Goal: Task Accomplishment & Management: Manage account settings

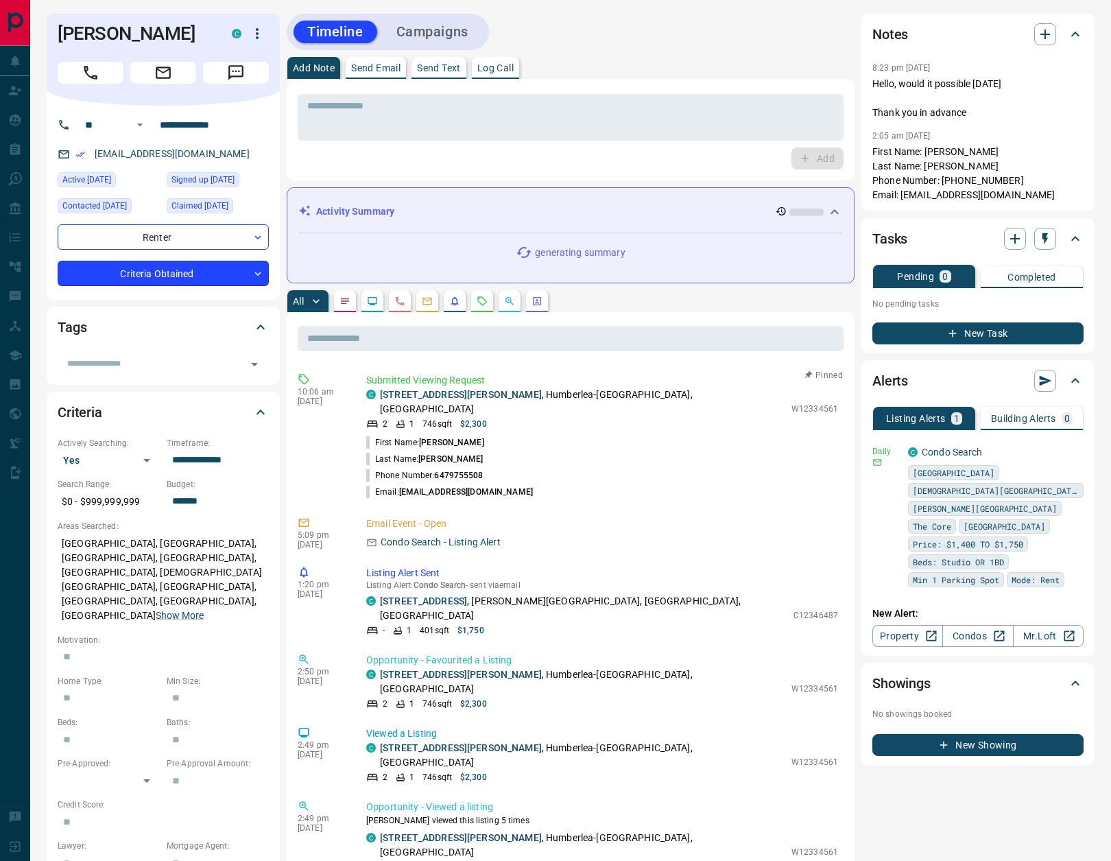
click at [206, 298] on body "**********" at bounding box center [555, 747] width 1111 height 1494
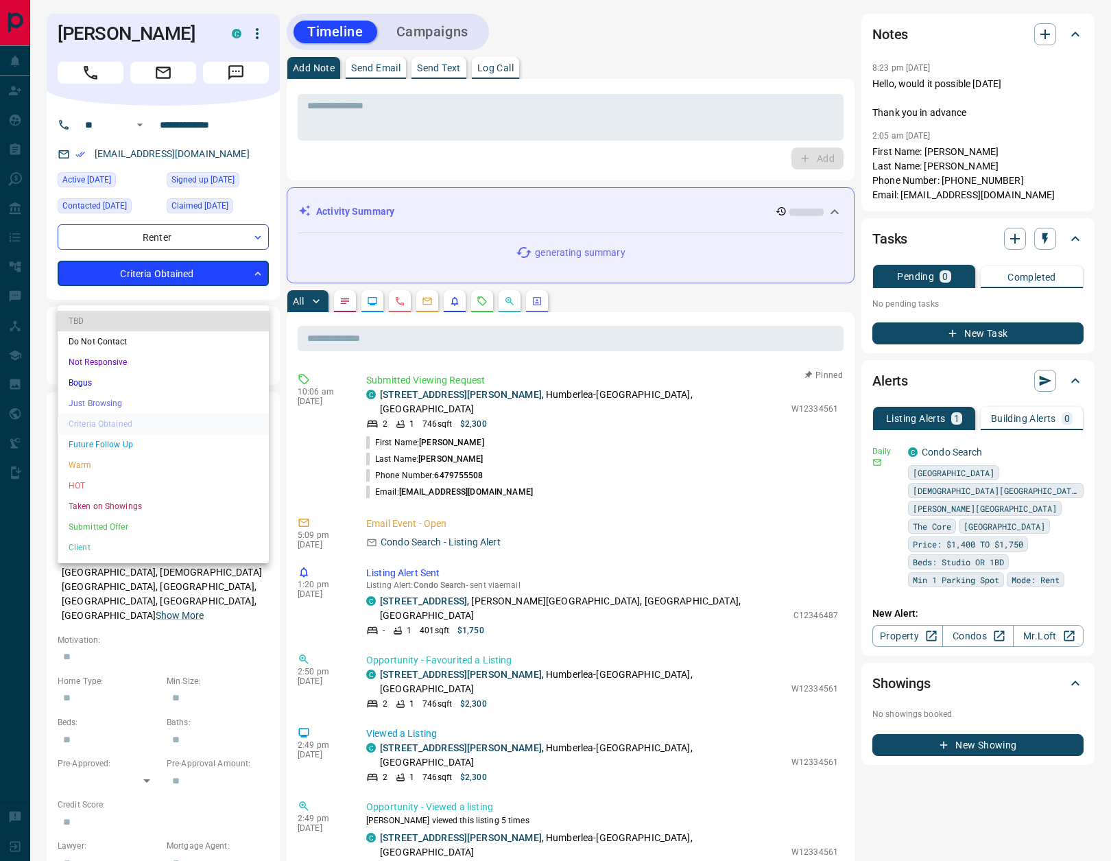
click at [106, 488] on li "HOT" at bounding box center [163, 485] width 211 height 21
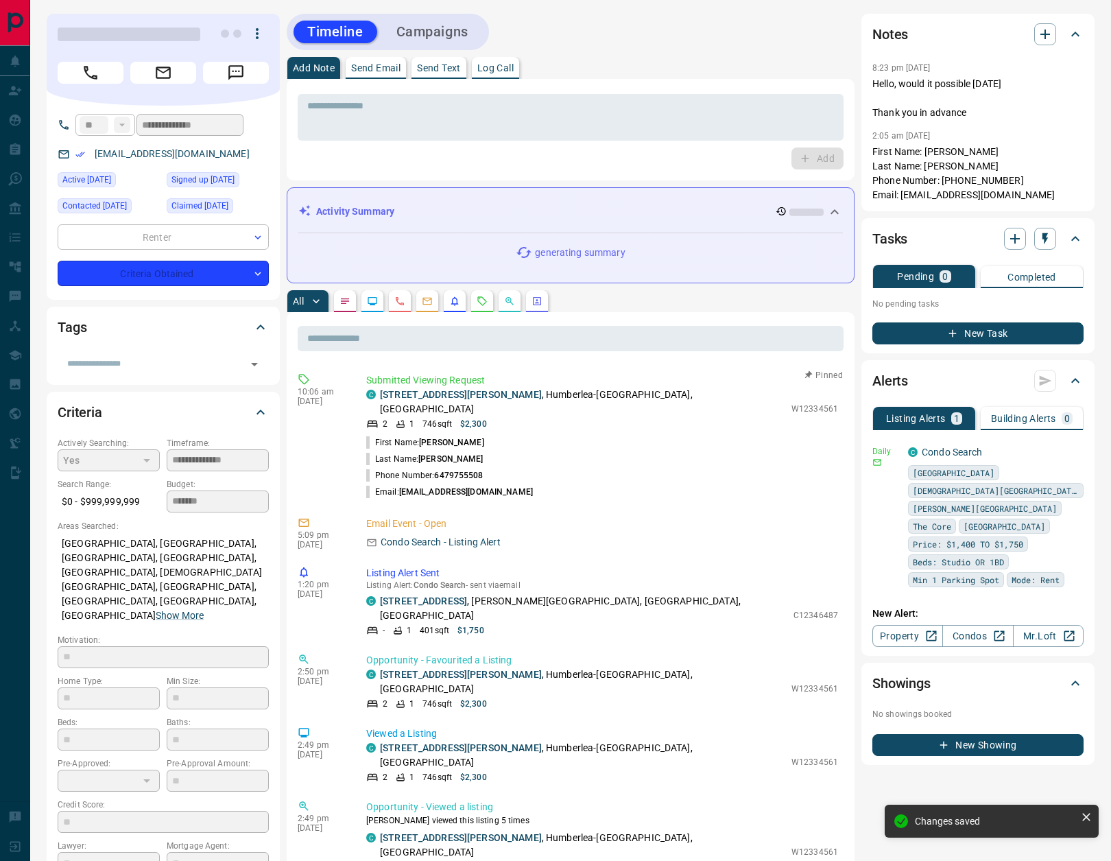
type input "*"
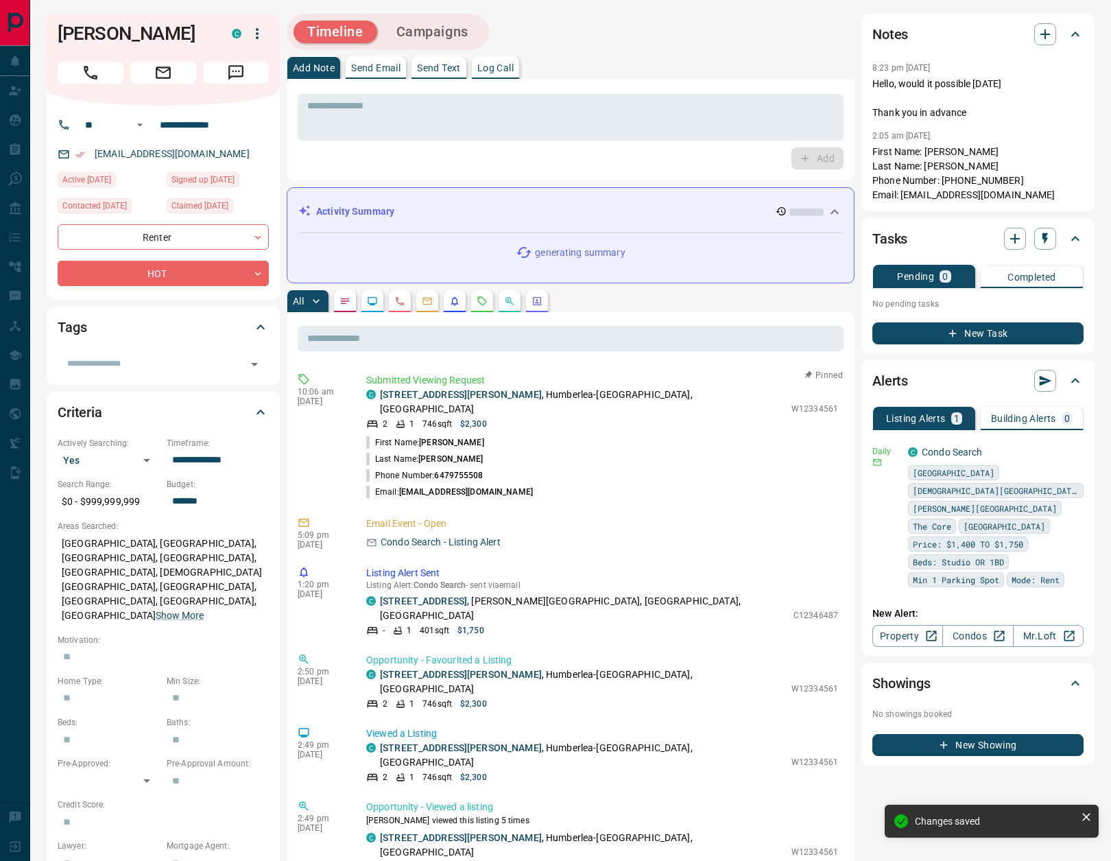
click at [485, 300] on icon "Requests" at bounding box center [482, 300] width 9 height 9
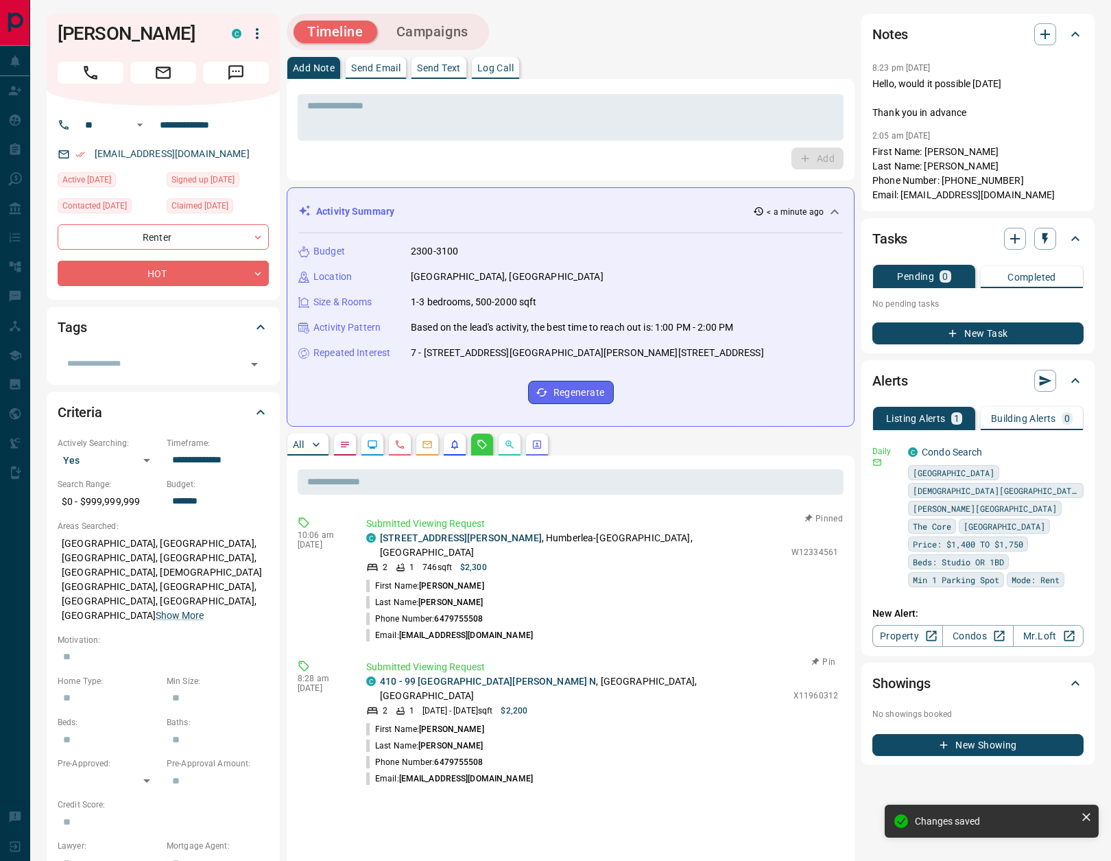
click at [822, 656] on button "Pin" at bounding box center [824, 662] width 40 height 12
drag, startPoint x: 557, startPoint y: 635, endPoint x: 382, endPoint y: 576, distance: 184.8
copy ul "First Name: [PERSON_NAME] Last Name: [PERSON_NAME] Phone Number: [PHONE_NUMBER]…"
click at [504, 67] on p "Log Call" at bounding box center [495, 68] width 36 height 10
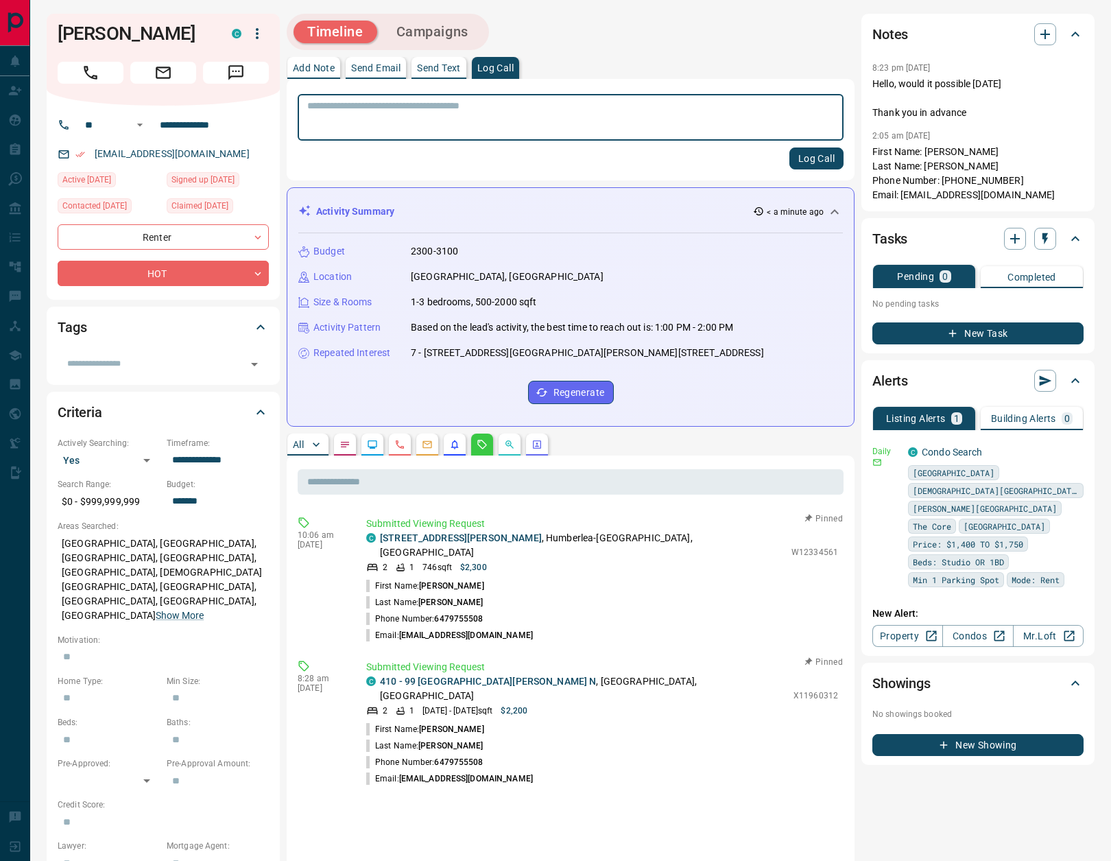
click at [817, 158] on button "Log Call" at bounding box center [817, 158] width 54 height 22
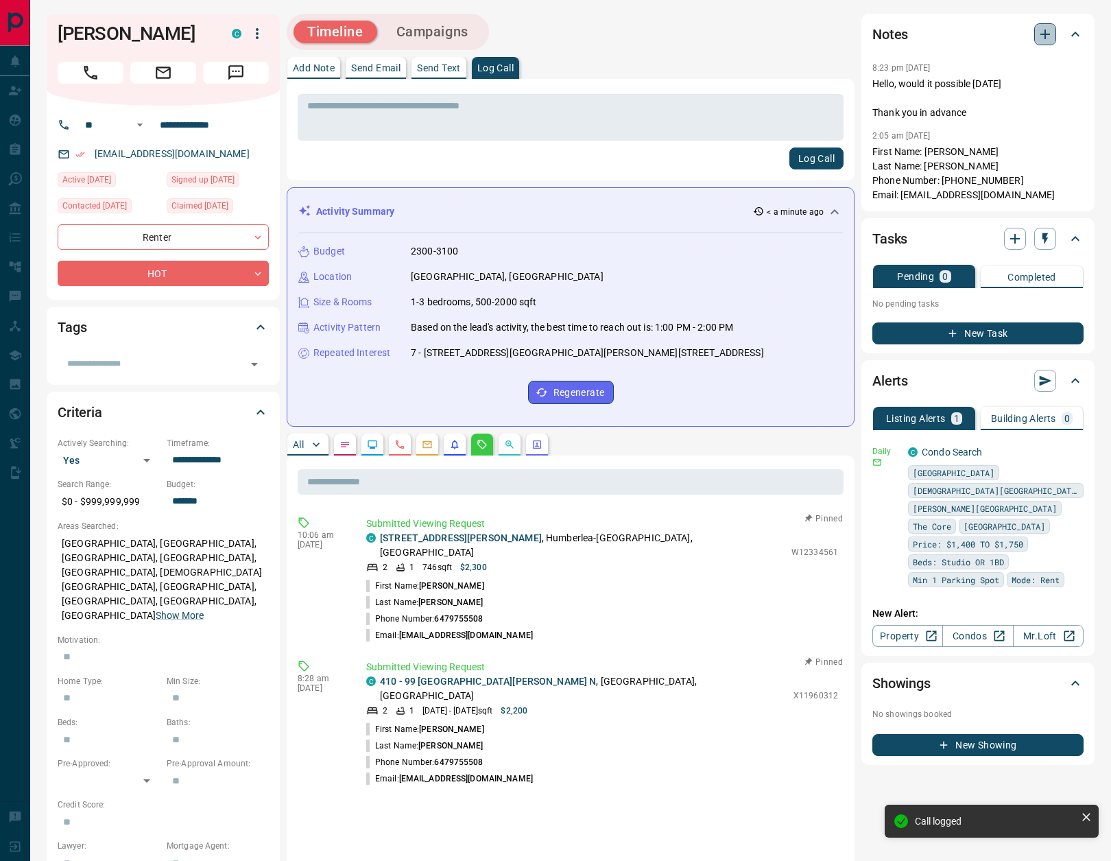
click at [1041, 34] on icon "button" at bounding box center [1046, 34] width 10 height 10
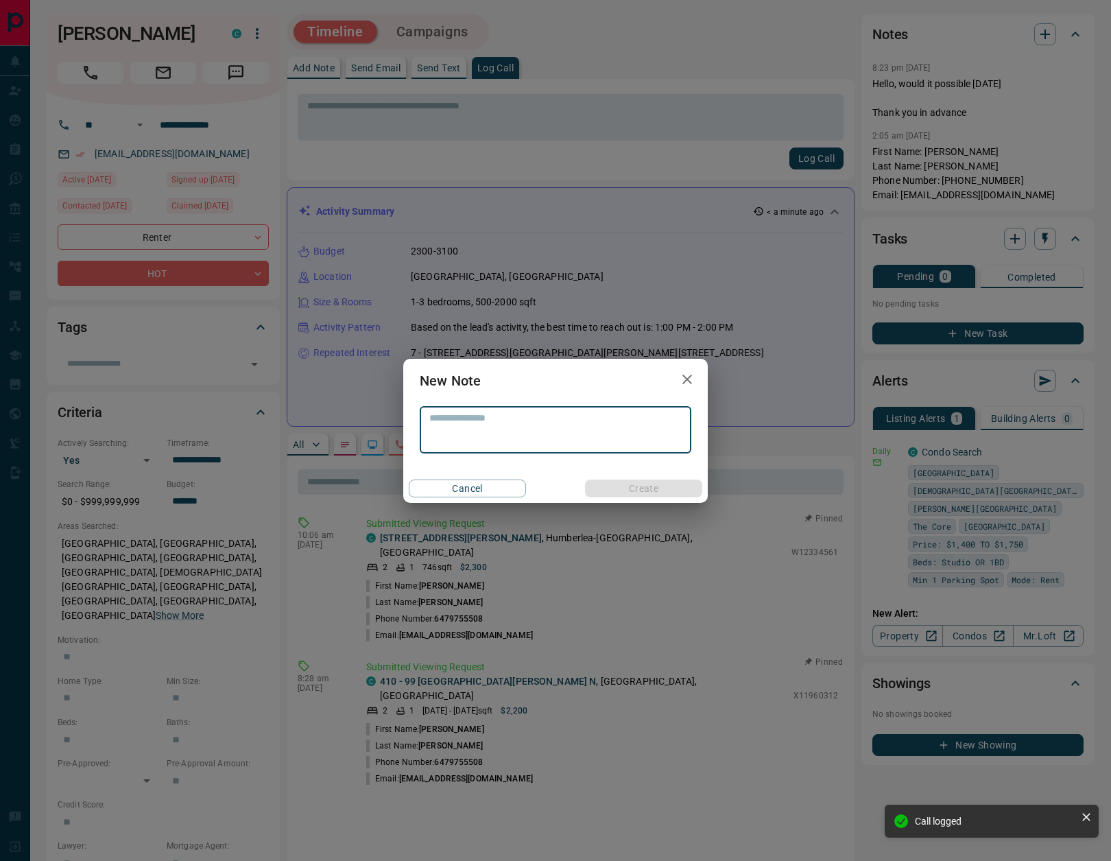
click at [576, 440] on textarea at bounding box center [555, 429] width 252 height 35
paste textarea "**********"
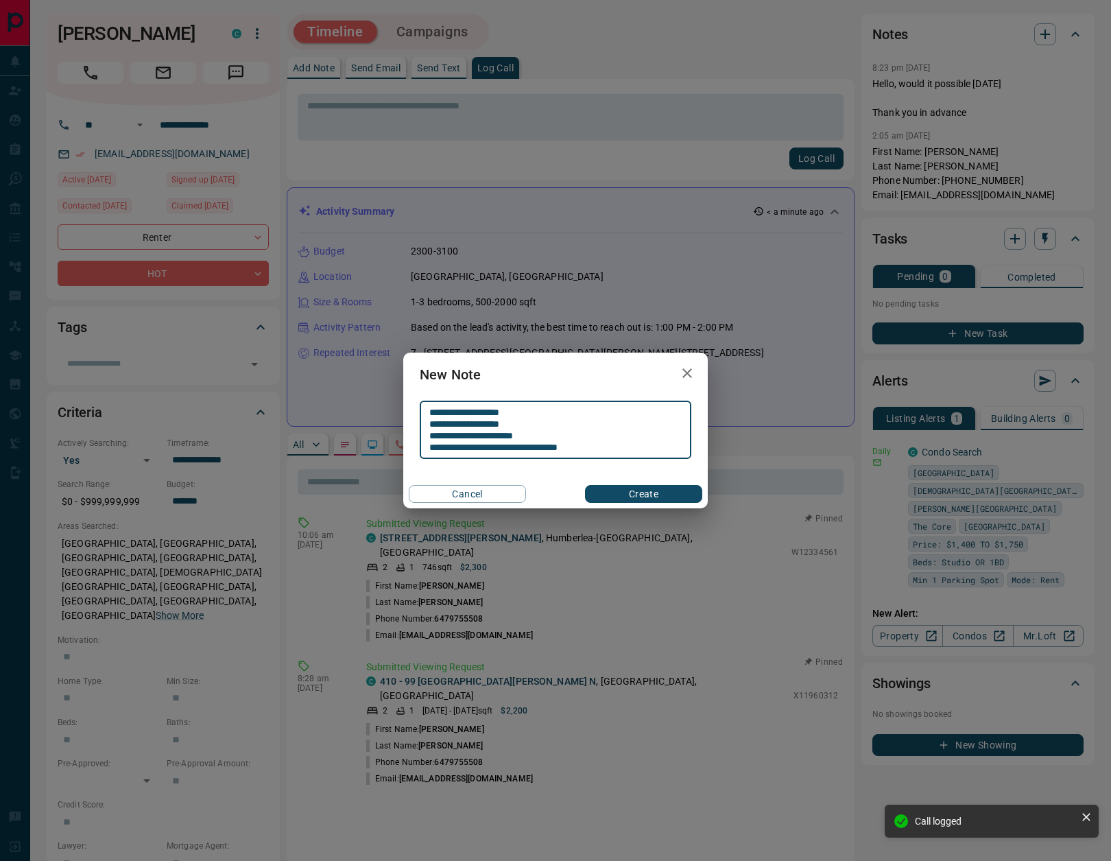
type textarea "**********"
click at [614, 495] on button "Create" at bounding box center [643, 494] width 117 height 18
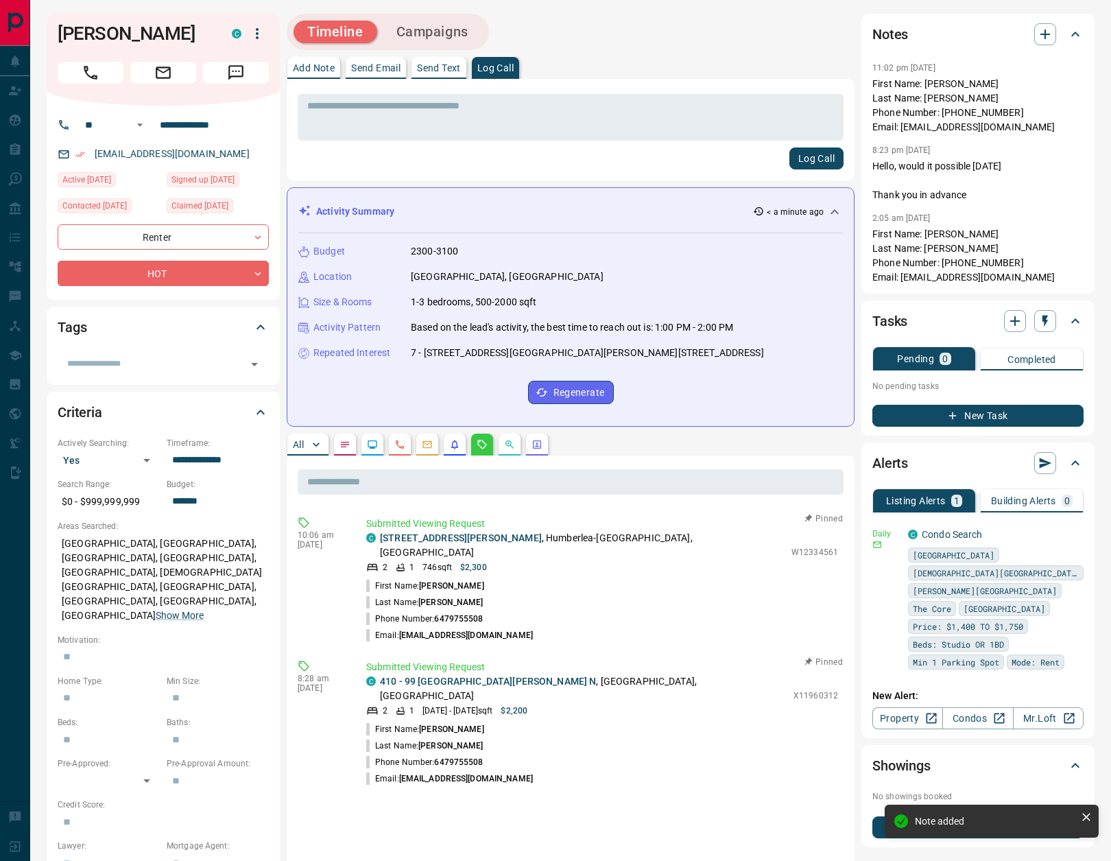
click at [445, 69] on p "Send Text" at bounding box center [439, 68] width 44 height 10
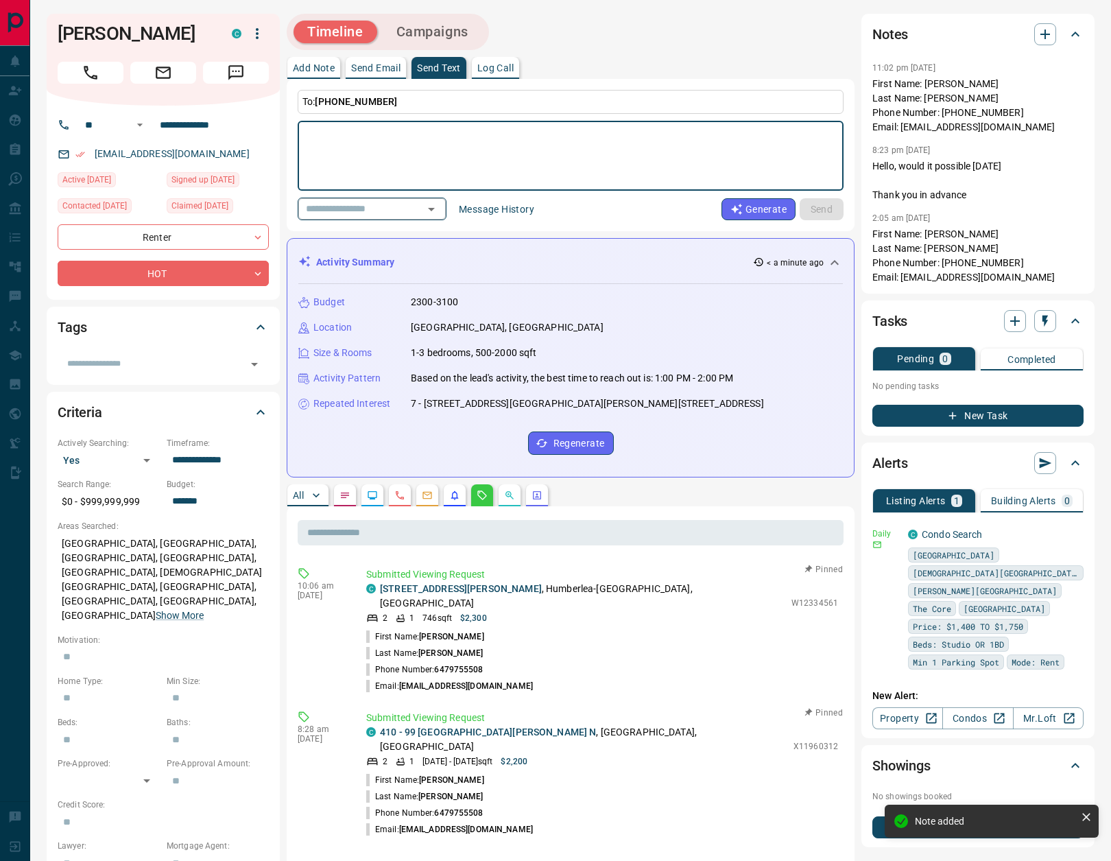
click at [434, 206] on icon "Open" at bounding box center [431, 209] width 16 height 16
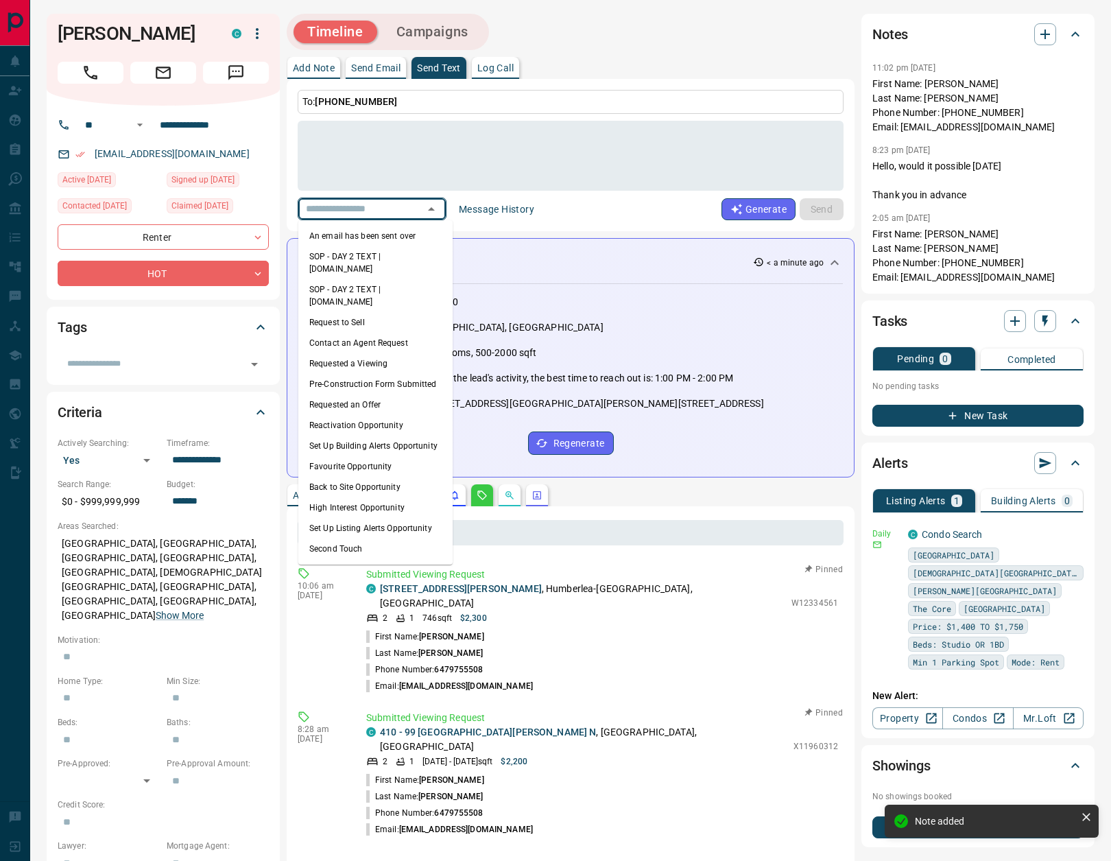
click at [377, 239] on li "An email has been sent over" at bounding box center [375, 236] width 154 height 21
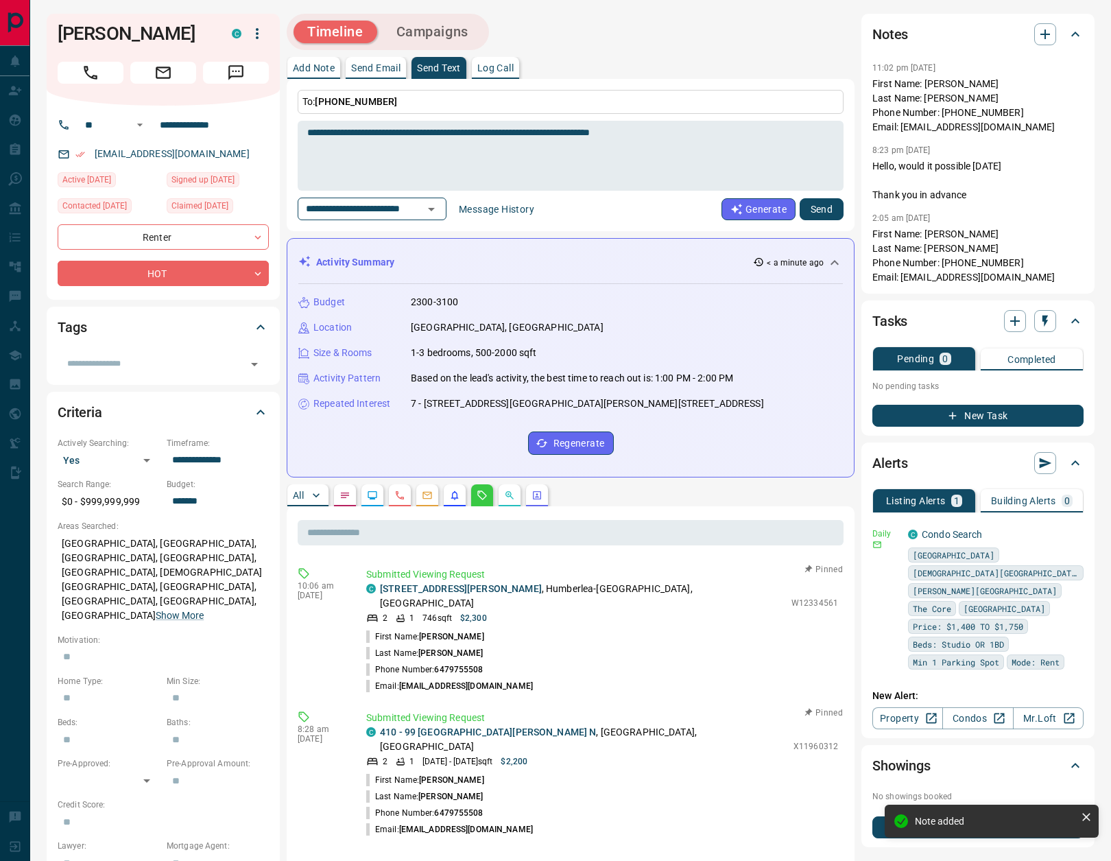
type textarea "**********"
type input "**********"
drag, startPoint x: 821, startPoint y: 206, endPoint x: 817, endPoint y: 236, distance: 30.5
click at [821, 206] on button "Send" at bounding box center [822, 209] width 44 height 22
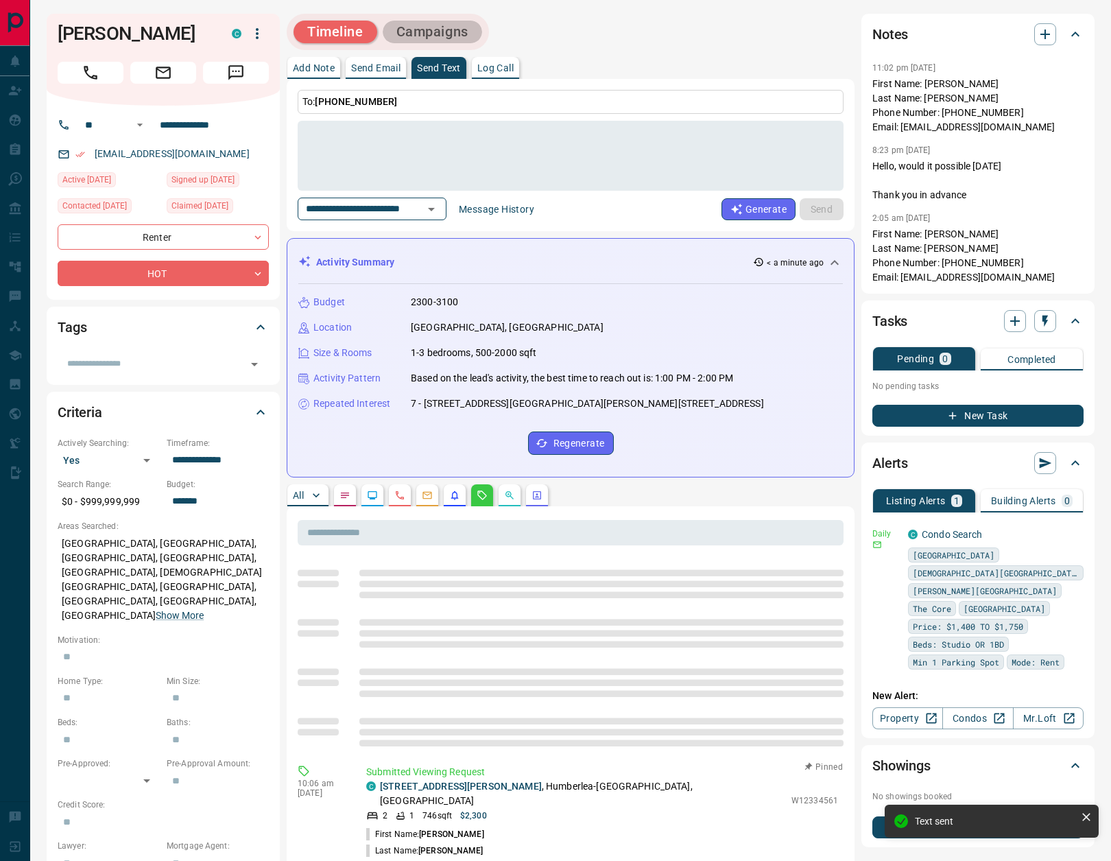
click at [457, 29] on button "Campaigns" at bounding box center [432, 32] width 99 height 23
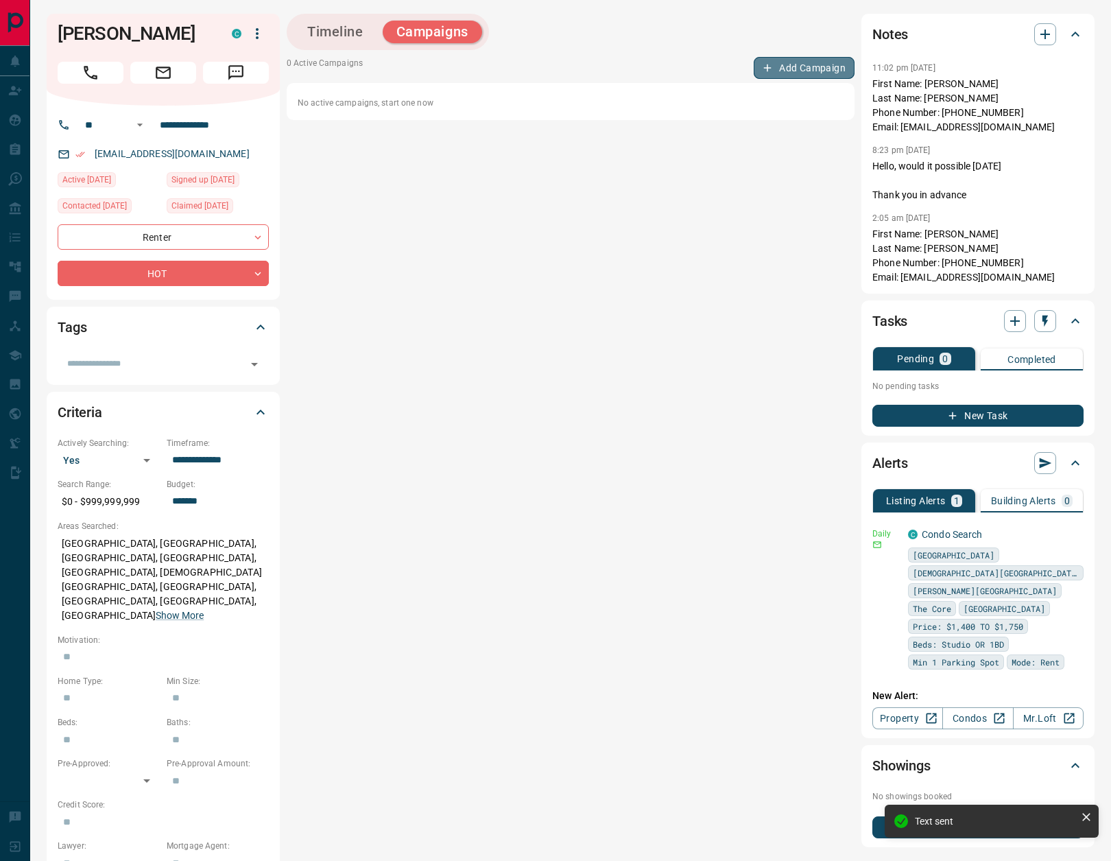
click at [796, 69] on button "Add Campaign" at bounding box center [804, 68] width 101 height 22
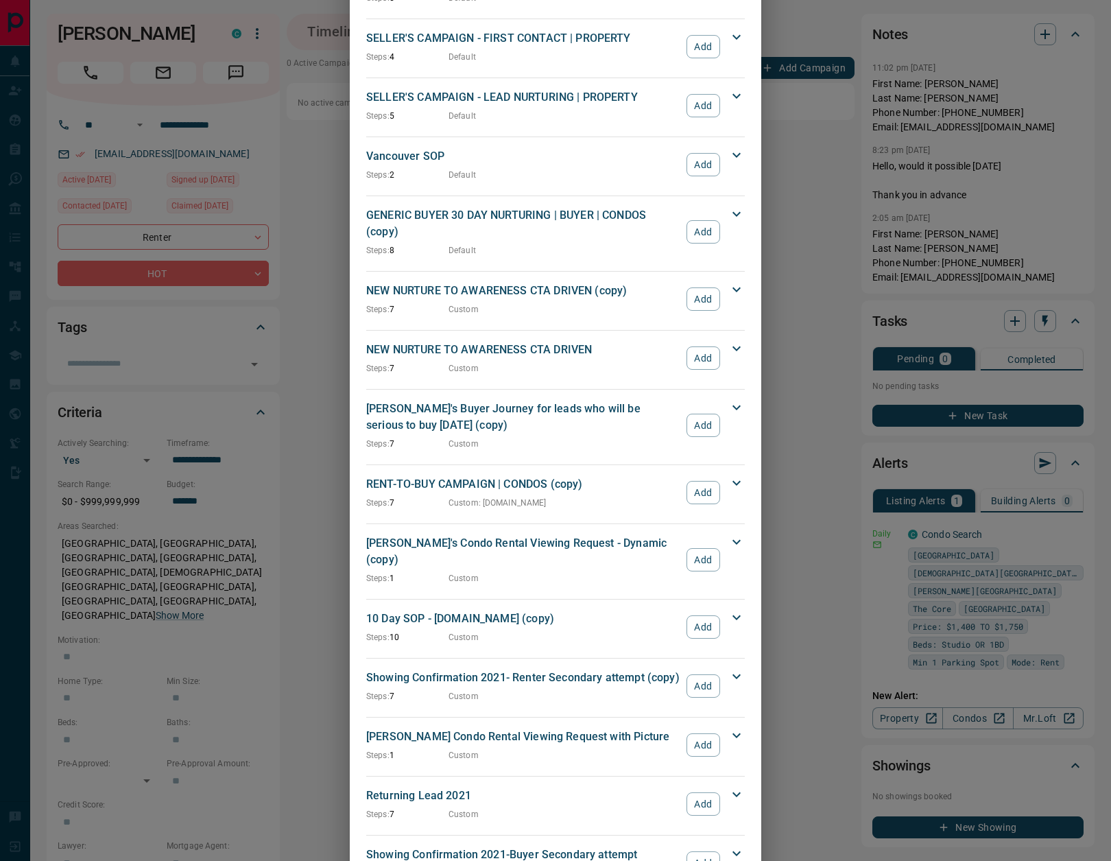
scroll to position [1460, 0]
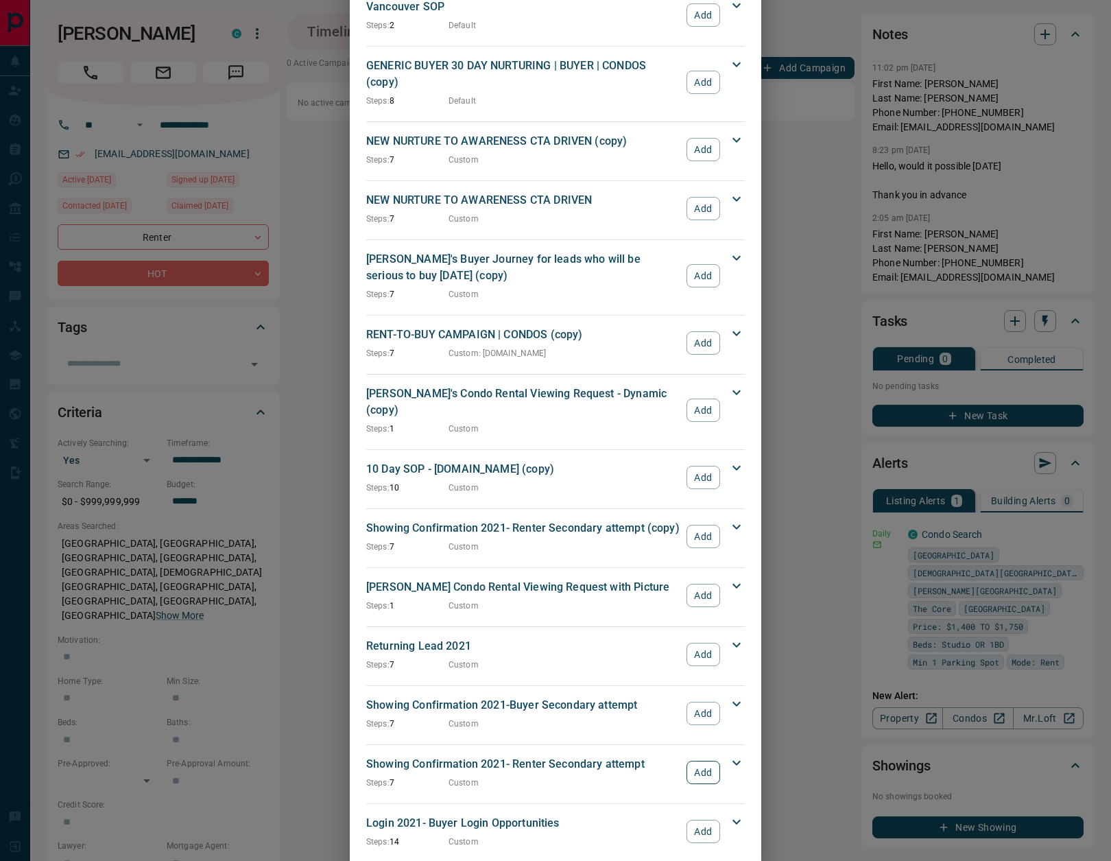
click at [695, 761] on button "Add" at bounding box center [704, 772] width 34 height 23
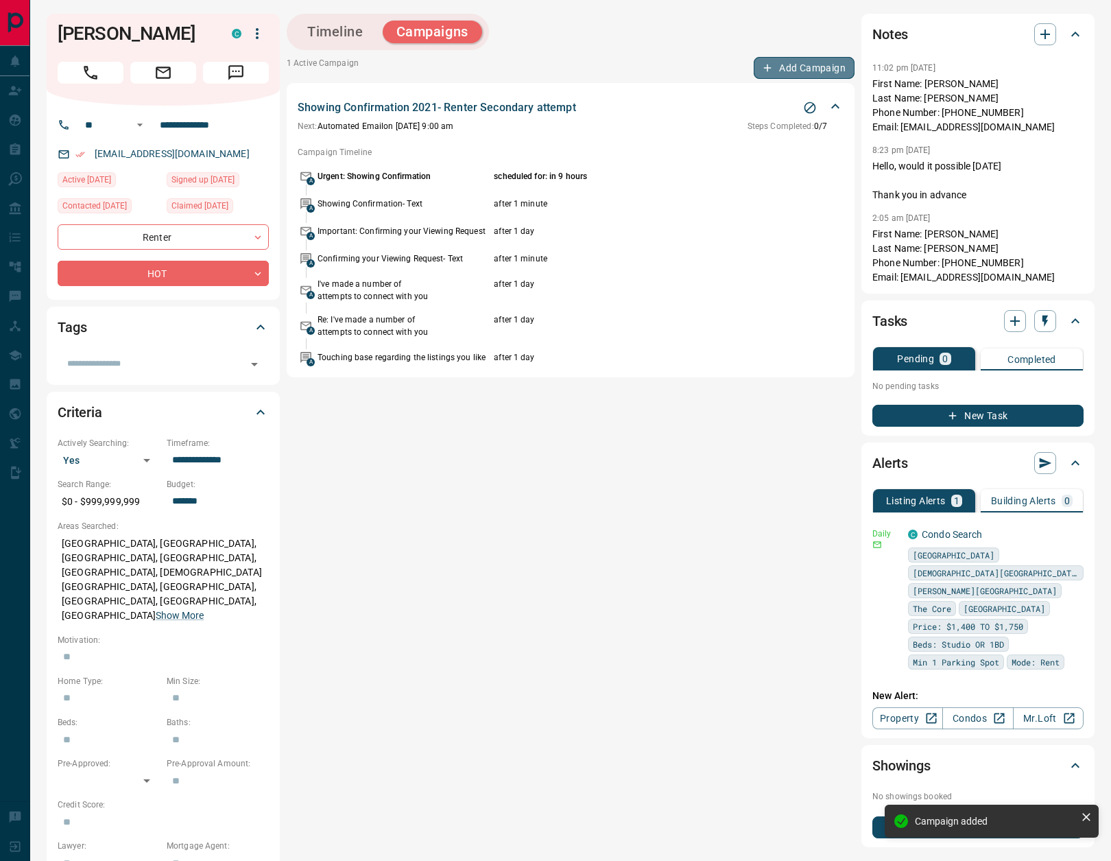
click at [818, 67] on button "Add Campaign" at bounding box center [804, 68] width 101 height 22
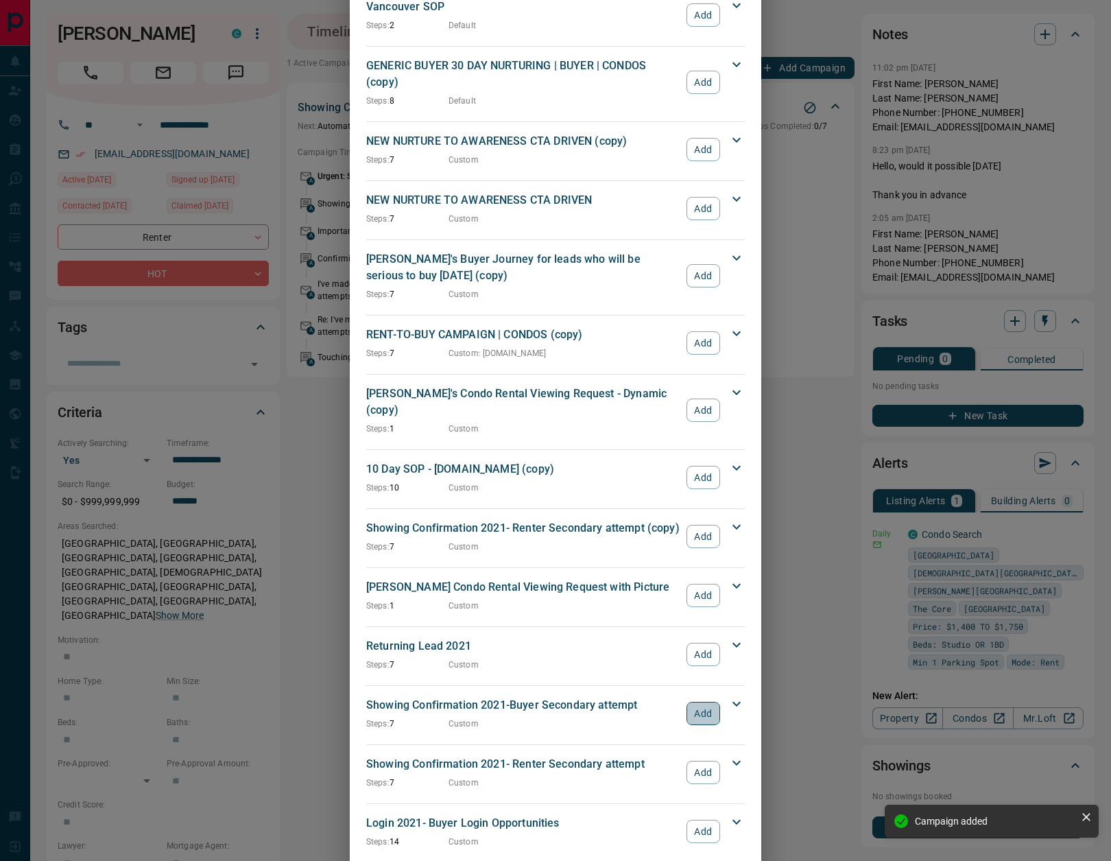
click at [701, 702] on button "Add" at bounding box center [704, 713] width 34 height 23
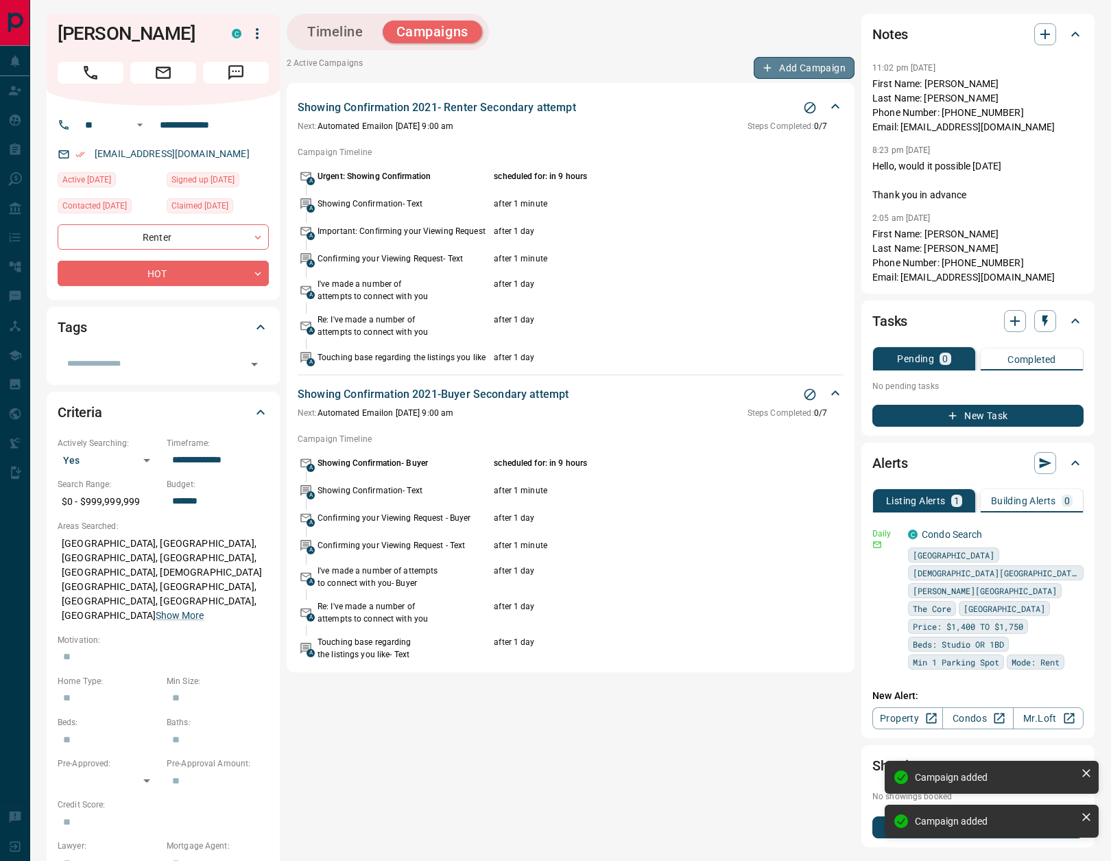
click at [816, 76] on button "Add Campaign" at bounding box center [804, 68] width 101 height 22
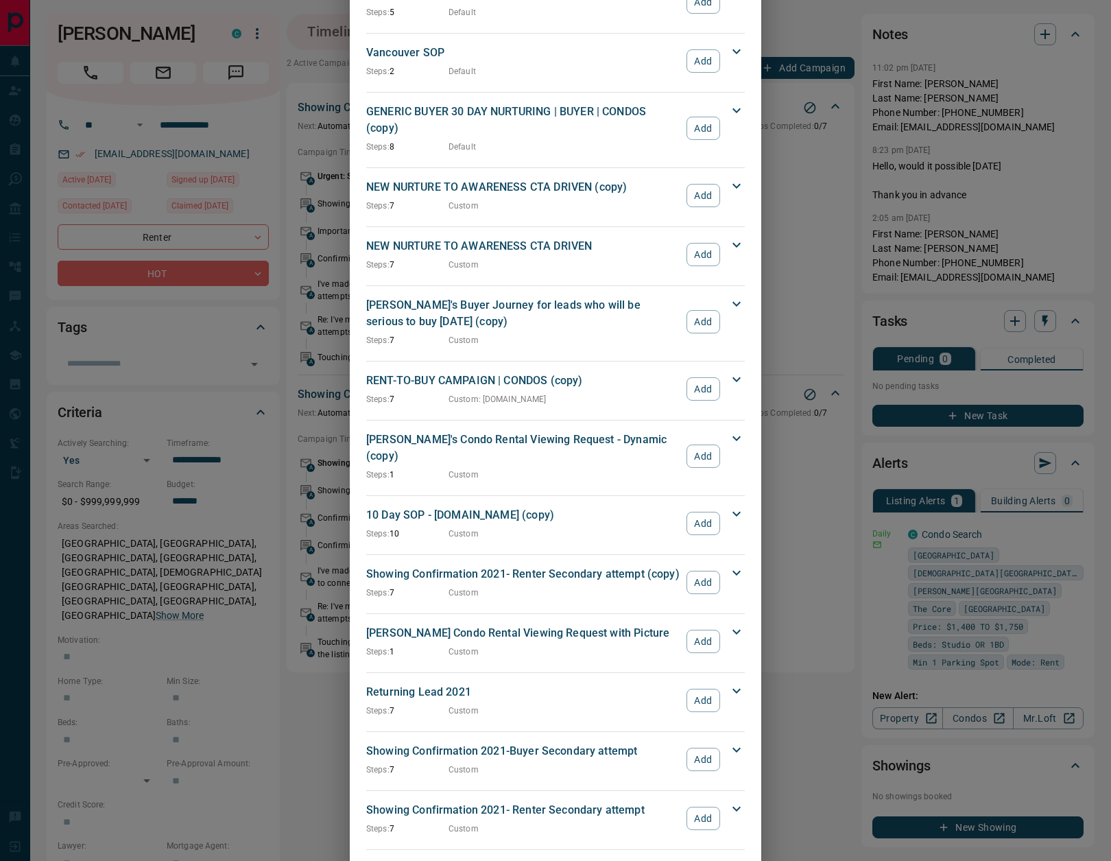
scroll to position [1295, 0]
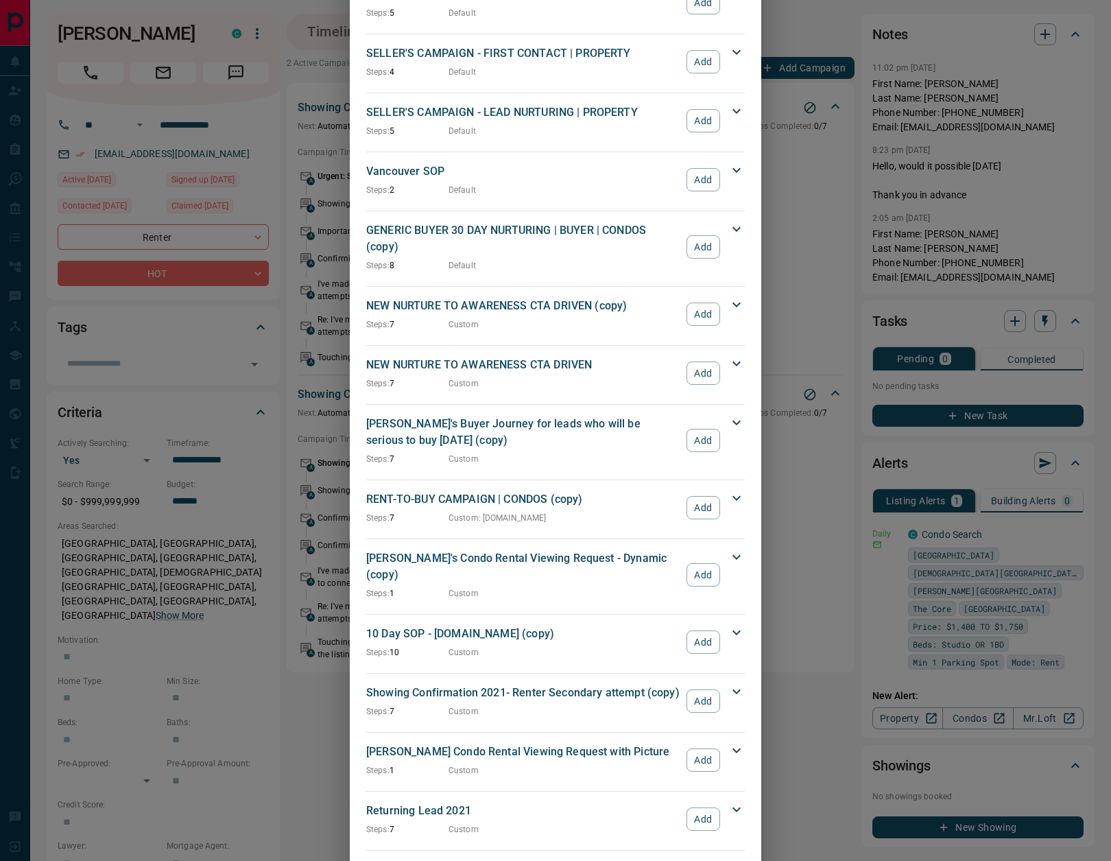
click at [707, 362] on button "Add" at bounding box center [704, 373] width 34 height 23
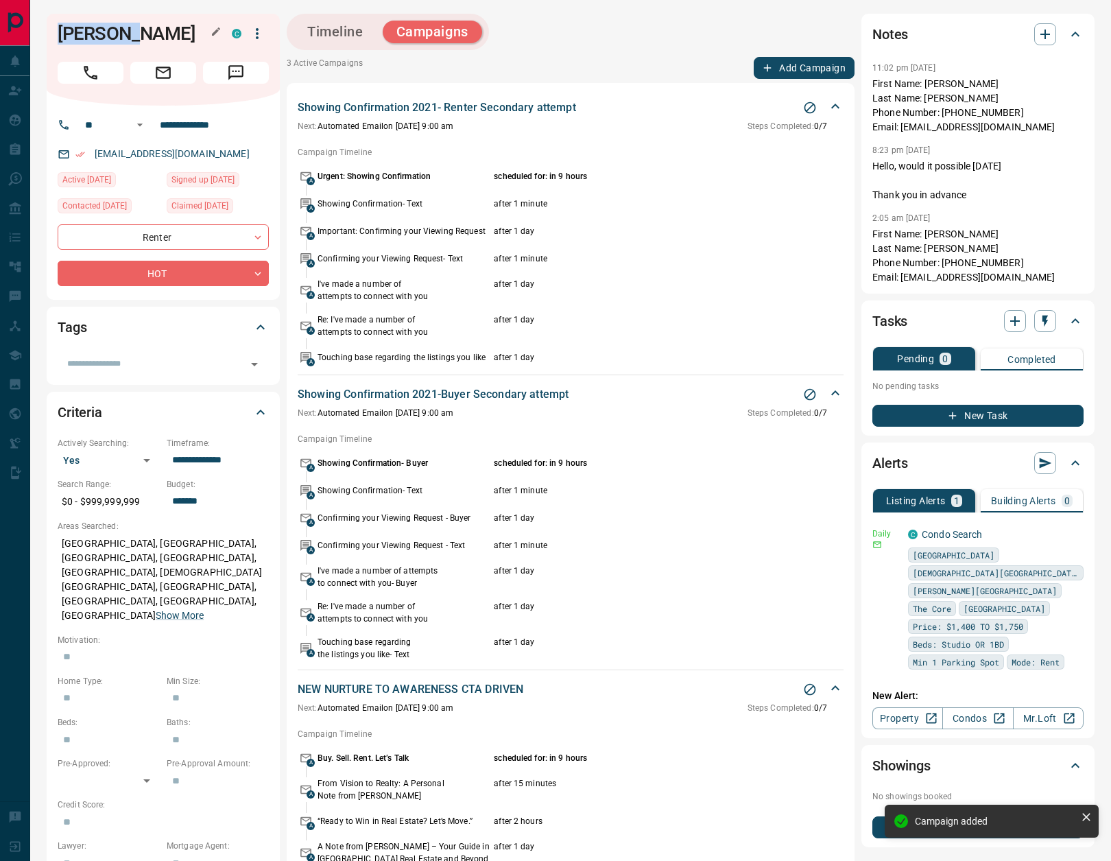
drag, startPoint x: 129, startPoint y: 29, endPoint x: 60, endPoint y: 36, distance: 69.6
click at [58, 32] on h1 "[PERSON_NAME]" at bounding box center [135, 34] width 154 height 22
copy h1 "[PERSON_NAME]"
